Goal: Information Seeking & Learning: Check status

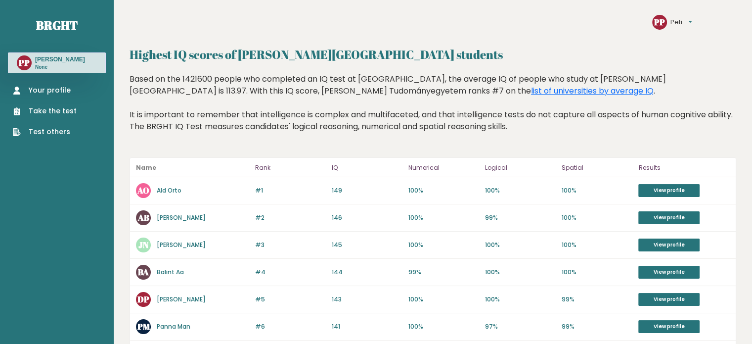
click at [46, 88] on link "Your profile" at bounding box center [45, 90] width 64 height 10
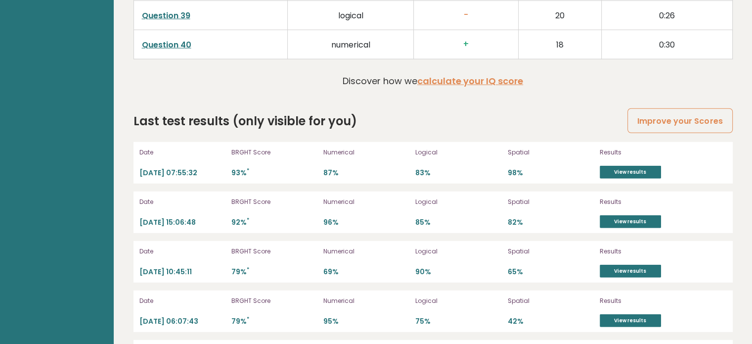
scroll to position [2708, 0]
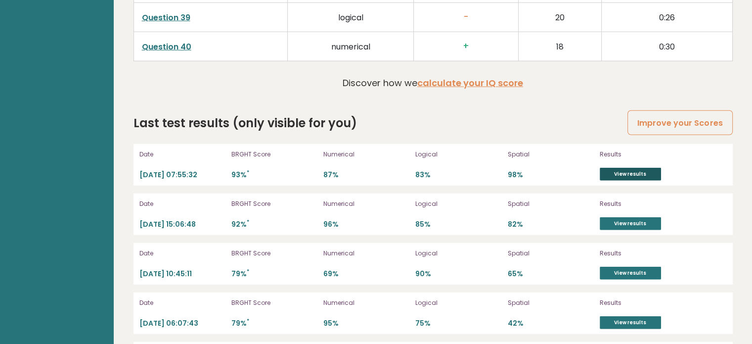
click at [618, 171] on link "View results" at bounding box center [630, 174] width 61 height 13
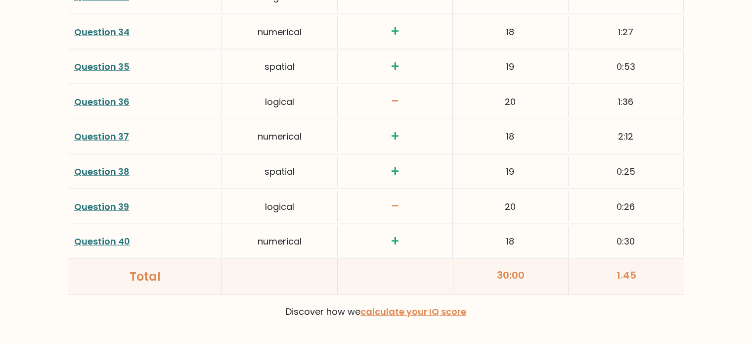
scroll to position [2573, 0]
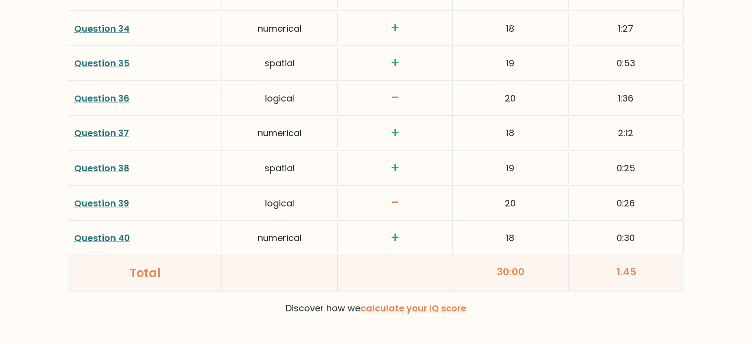
click at [104, 233] on link "Question 40" at bounding box center [102, 237] width 56 height 12
click at [95, 162] on link "Question 38" at bounding box center [101, 168] width 55 height 12
click at [93, 130] on link "Question 37" at bounding box center [101, 133] width 55 height 12
click at [97, 127] on link "Question 37" at bounding box center [101, 133] width 55 height 12
click at [90, 57] on link "Question 35" at bounding box center [101, 63] width 55 height 12
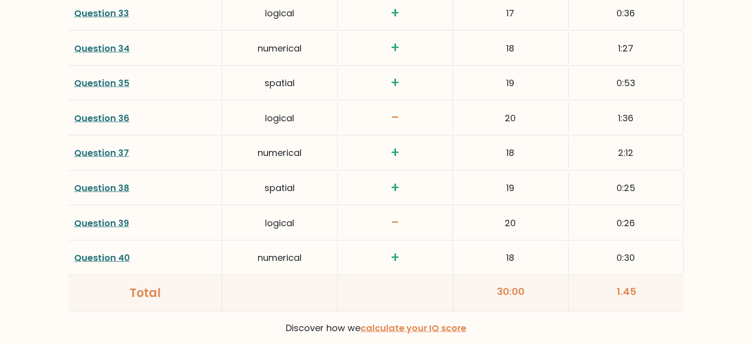
scroll to position [2593, 0]
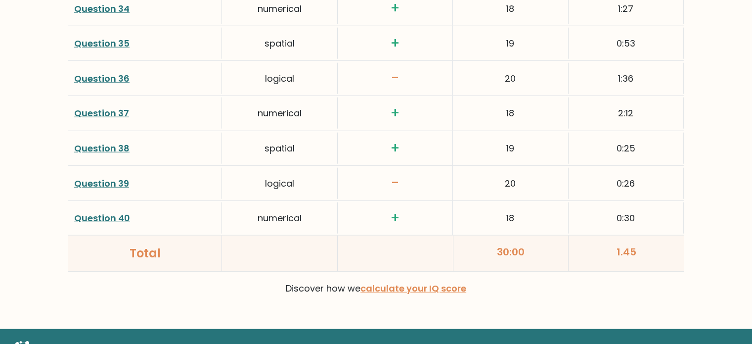
click at [98, 177] on link "Question 39" at bounding box center [101, 183] width 55 height 12
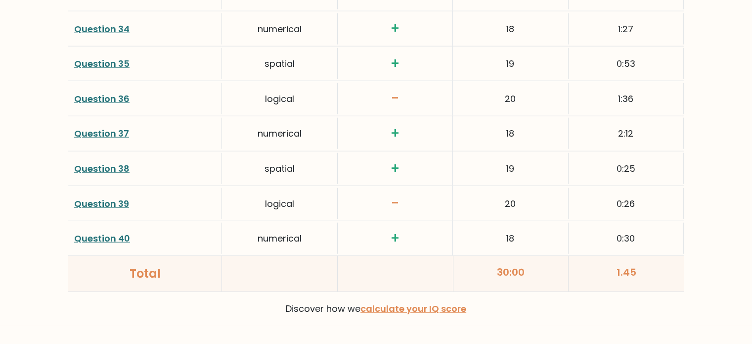
scroll to position [2573, 0]
click at [89, 92] on link "Question 36" at bounding box center [101, 98] width 55 height 12
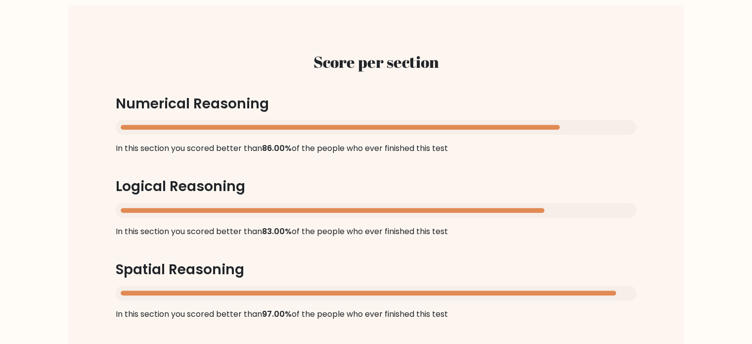
scroll to position [932, 0]
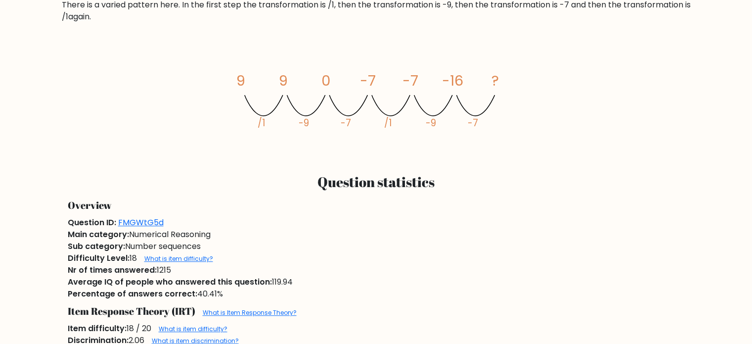
scroll to position [475, 0]
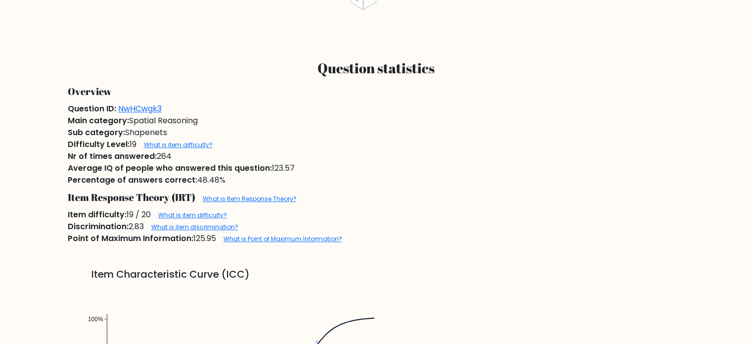
scroll to position [554, 0]
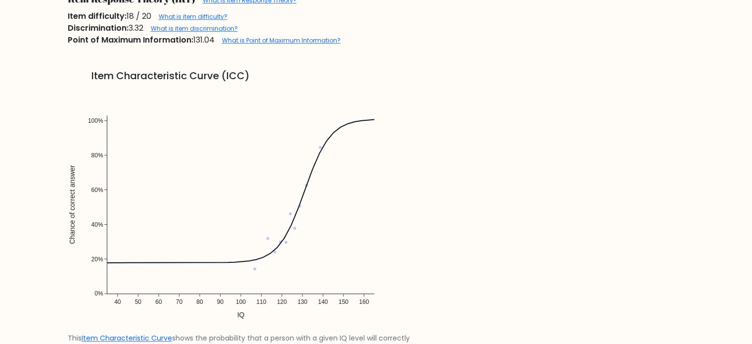
scroll to position [771, 0]
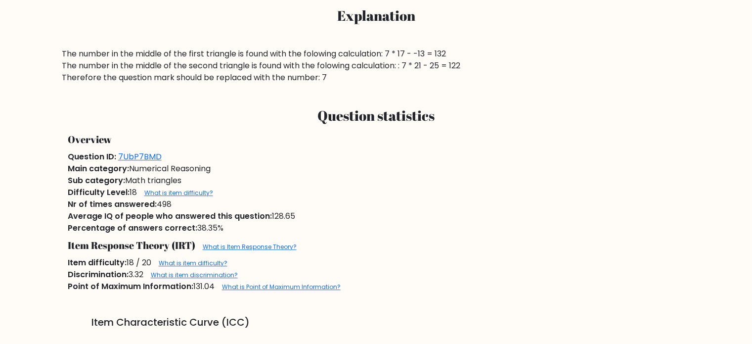
scroll to position [475, 0]
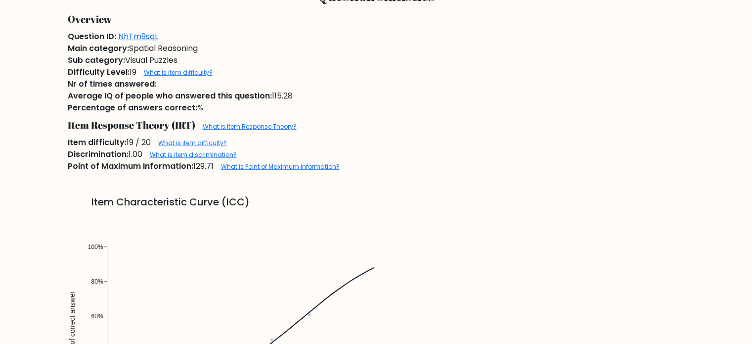
scroll to position [712, 0]
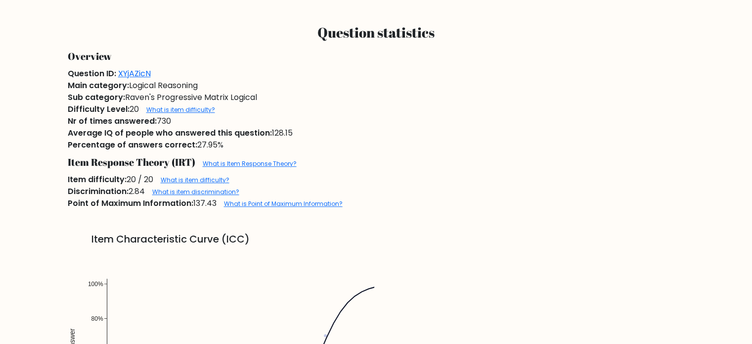
scroll to position [494, 0]
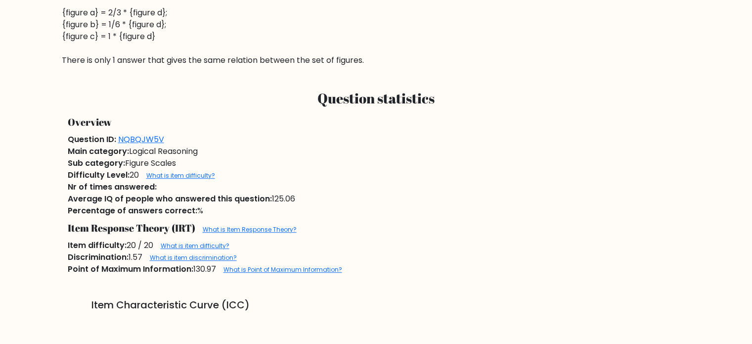
scroll to position [514, 0]
